Goal: Information Seeking & Learning: Check status

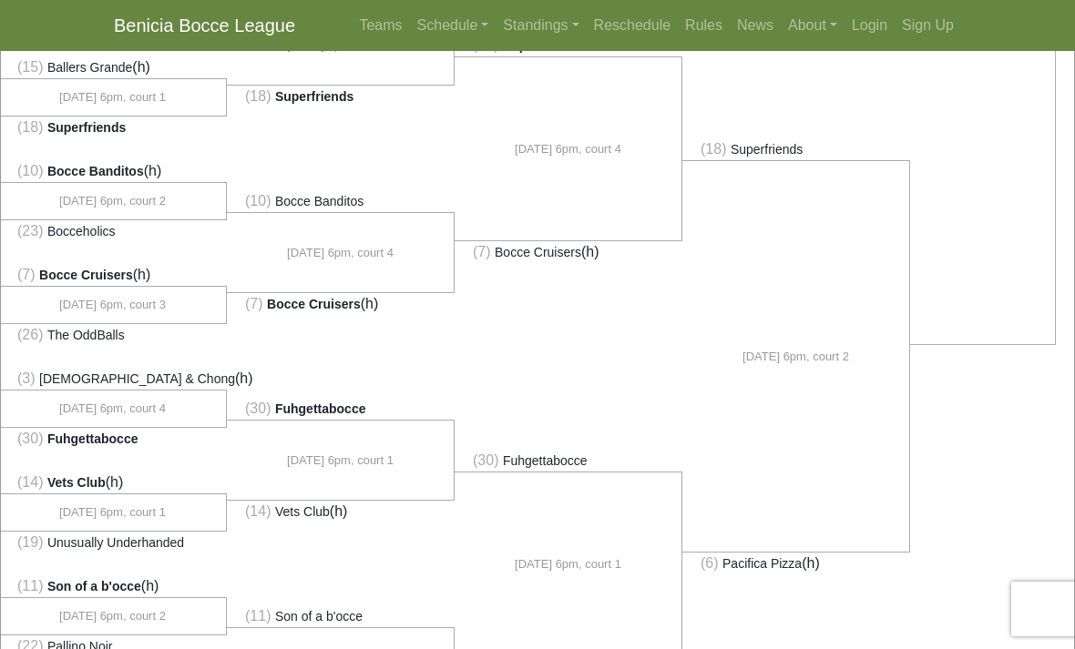
scroll to position [1093, 0]
click at [539, 25] on link "Standings" at bounding box center [541, 25] width 90 height 36
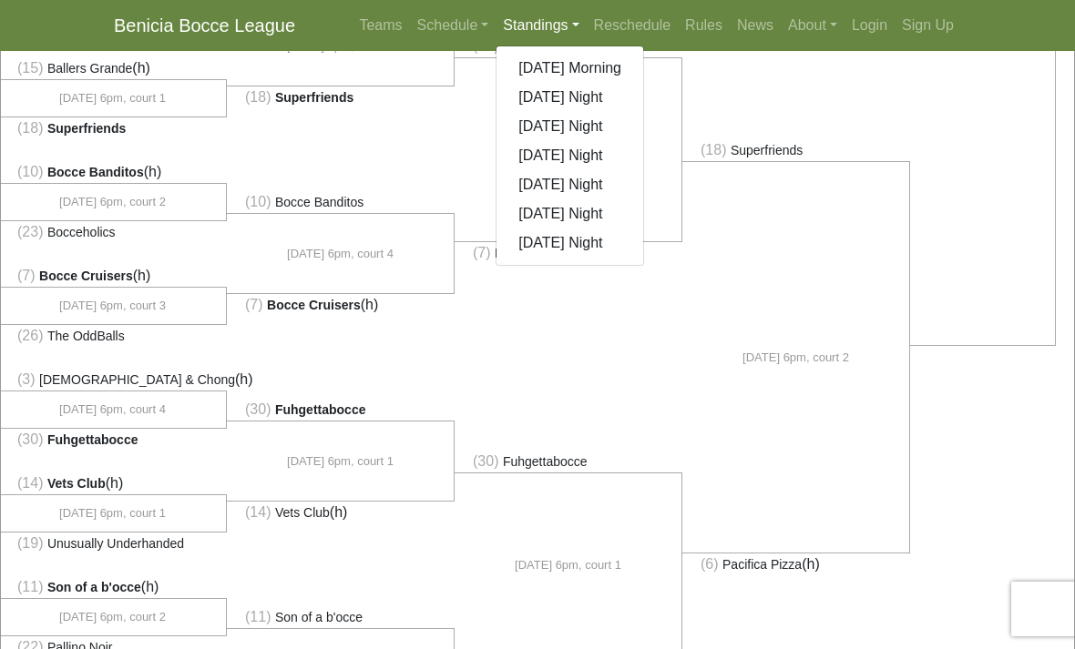
click at [579, 97] on link "[DATE] Night" at bounding box center [569, 97] width 147 height 29
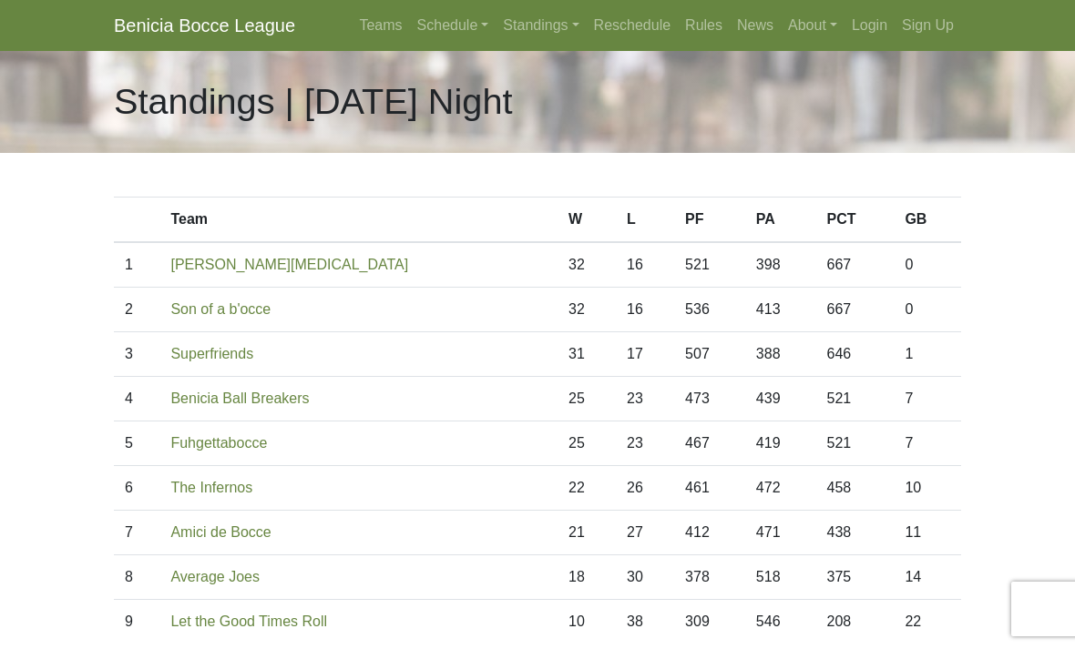
click at [545, 23] on link "Standings" at bounding box center [541, 25] width 90 height 36
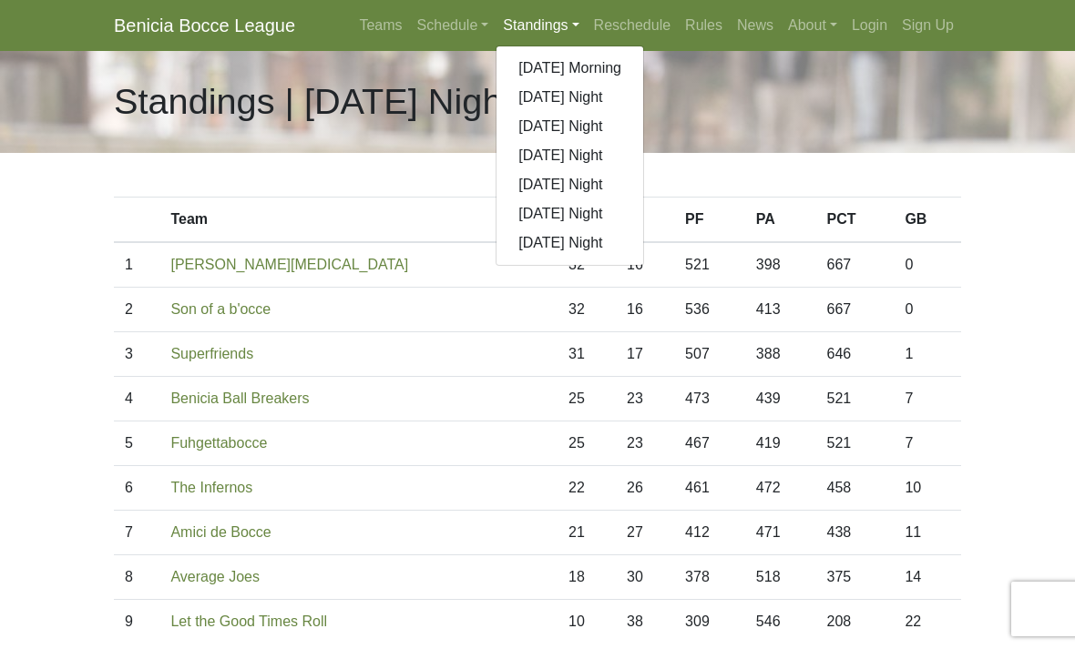
click at [578, 130] on link "[DATE] Night" at bounding box center [569, 126] width 147 height 29
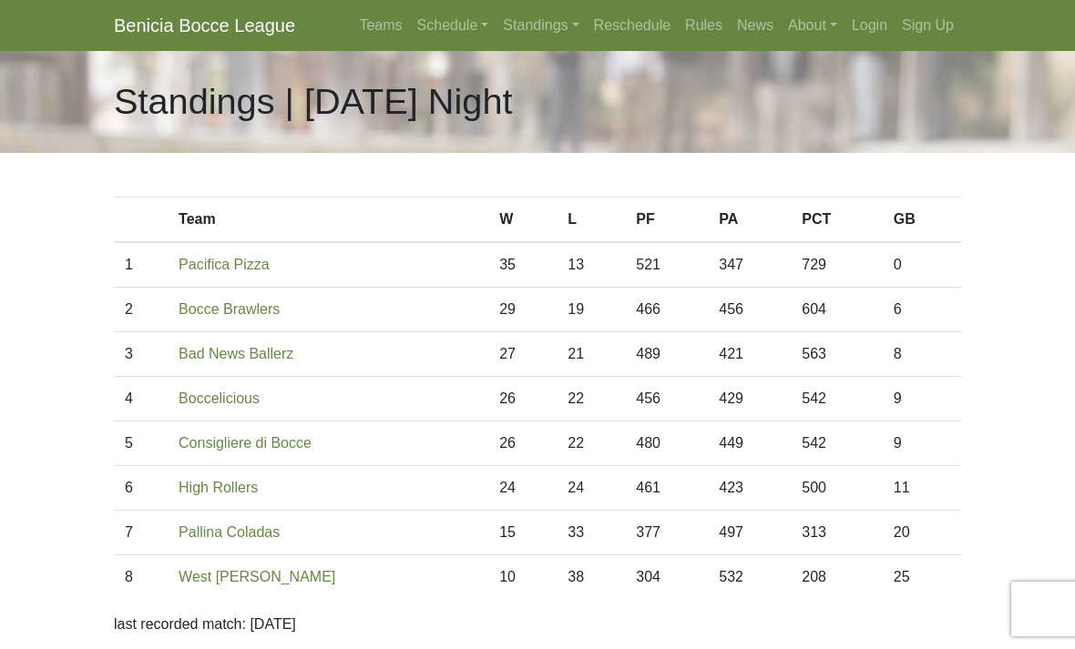
click at [243, 271] on link "Pacifica Pizza" at bounding box center [224, 264] width 91 height 15
